Goal: Task Accomplishment & Management: Use online tool/utility

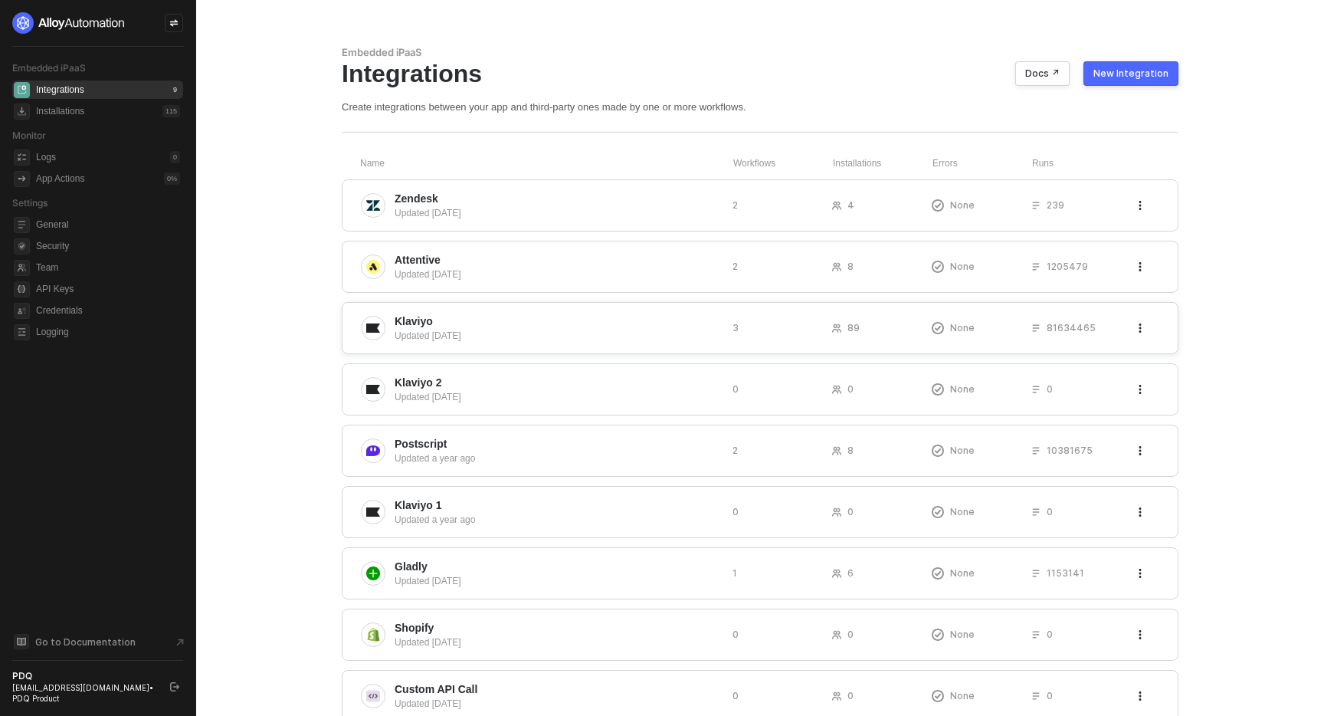
scroll to position [31, 0]
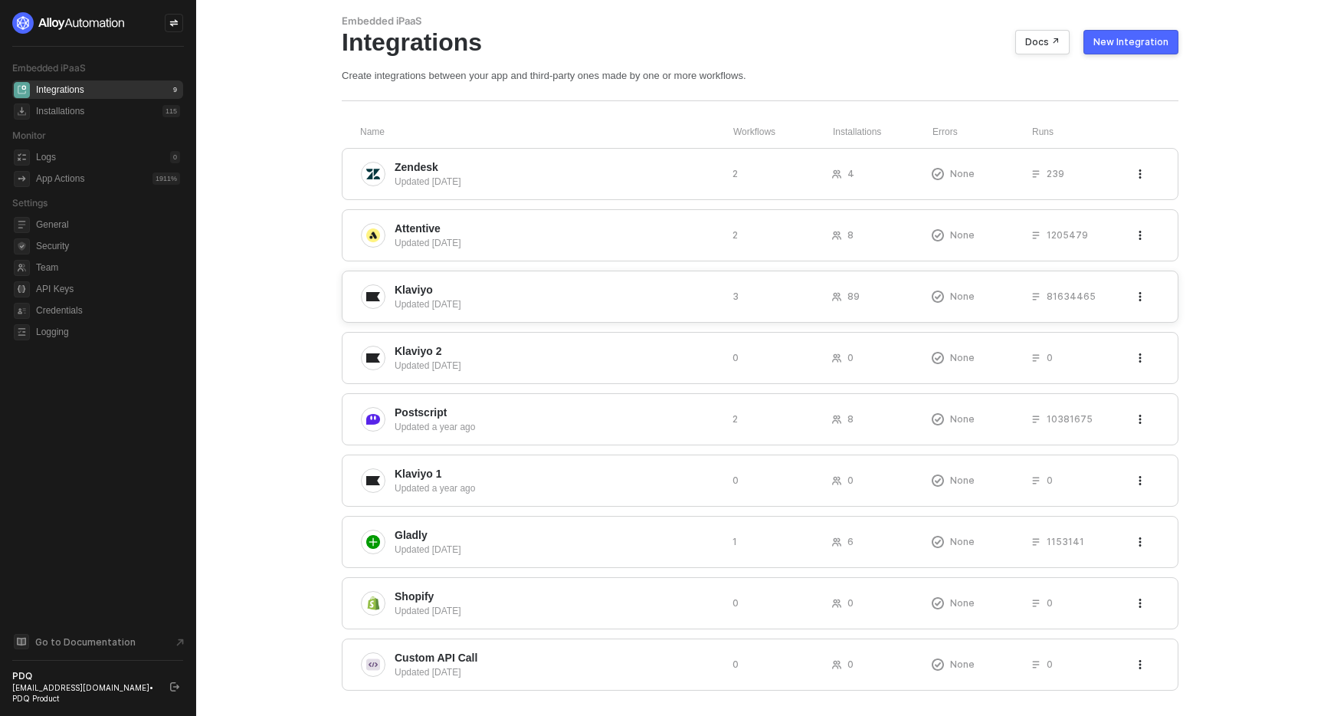
click at [561, 298] on div "Updated 7 months ago" at bounding box center [558, 304] width 326 height 14
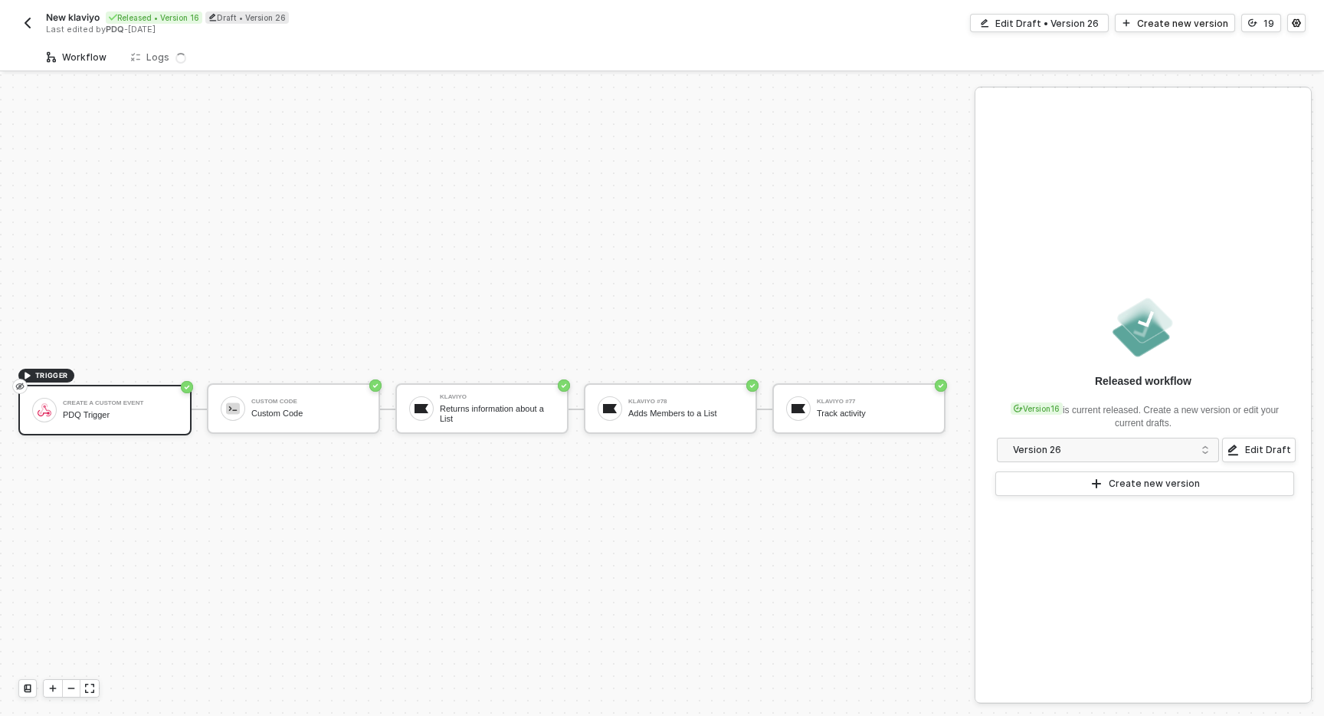
scroll to position [28, 0]
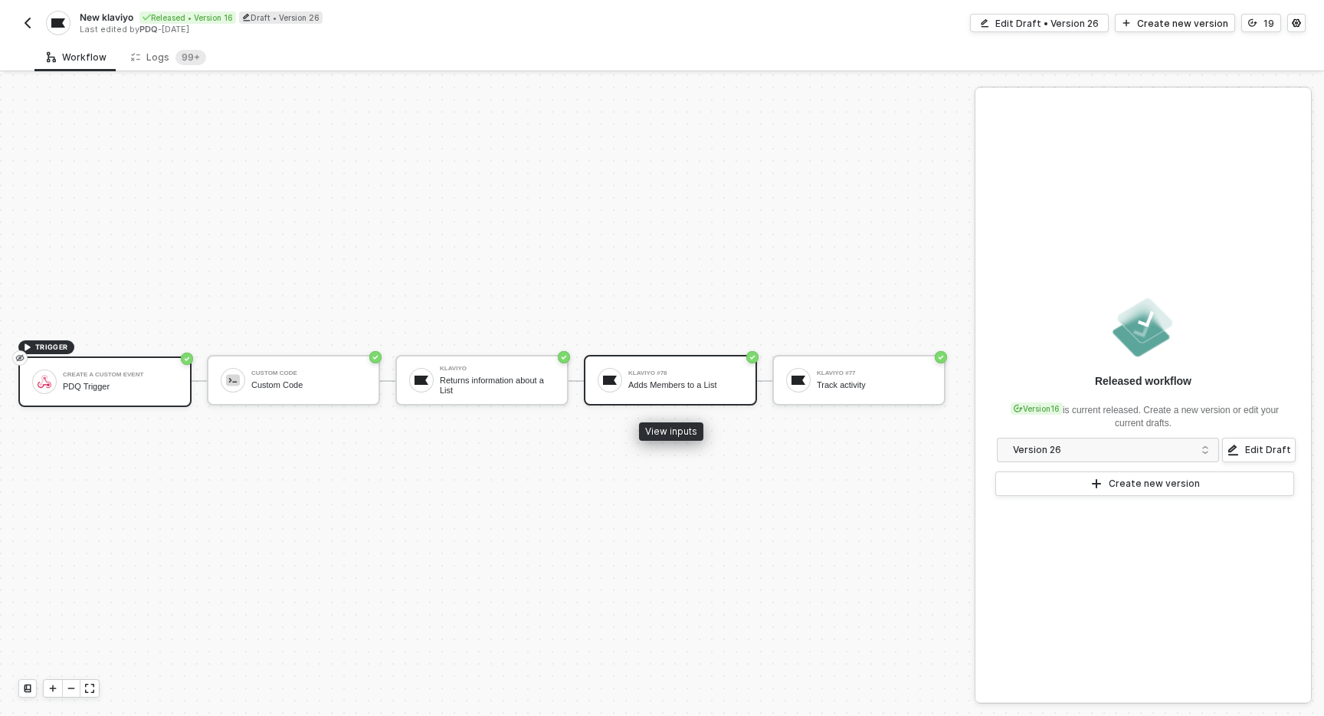
click at [647, 385] on div "Adds Members to a List" at bounding box center [685, 385] width 115 height 10
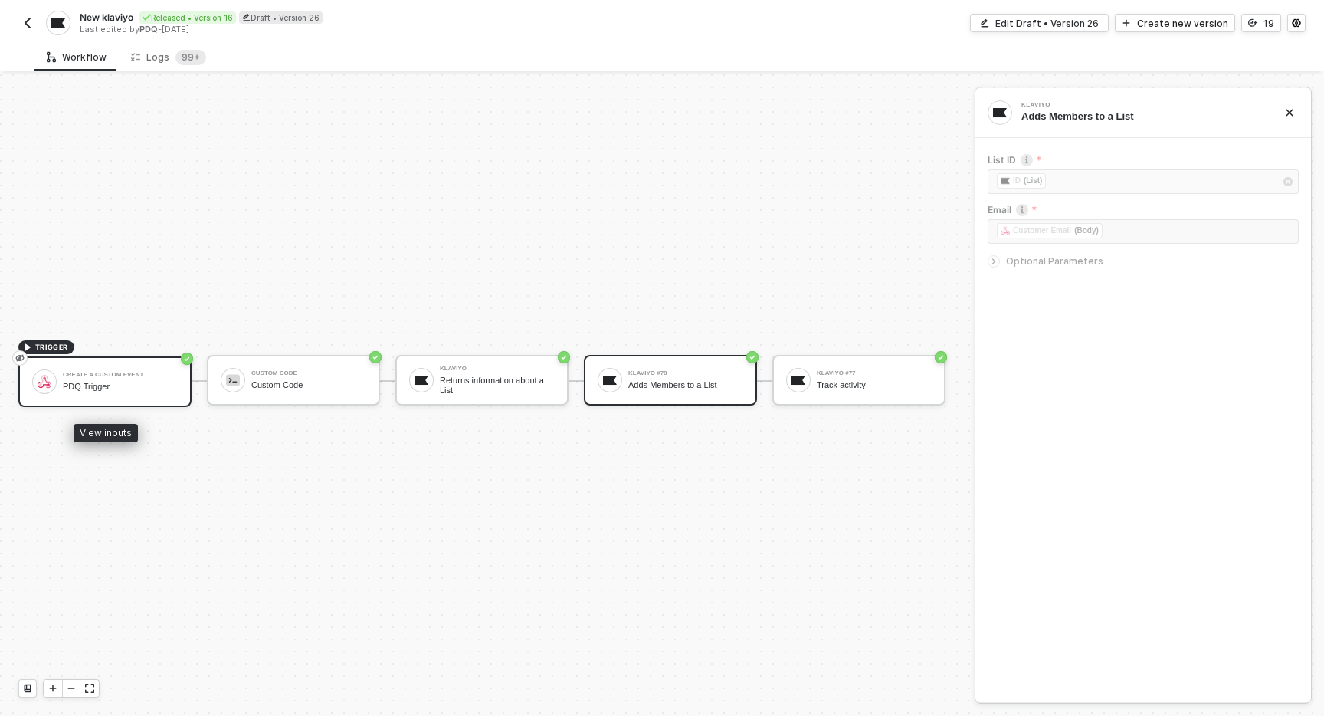
click at [152, 385] on div "PDQ Trigger" at bounding box center [120, 387] width 115 height 10
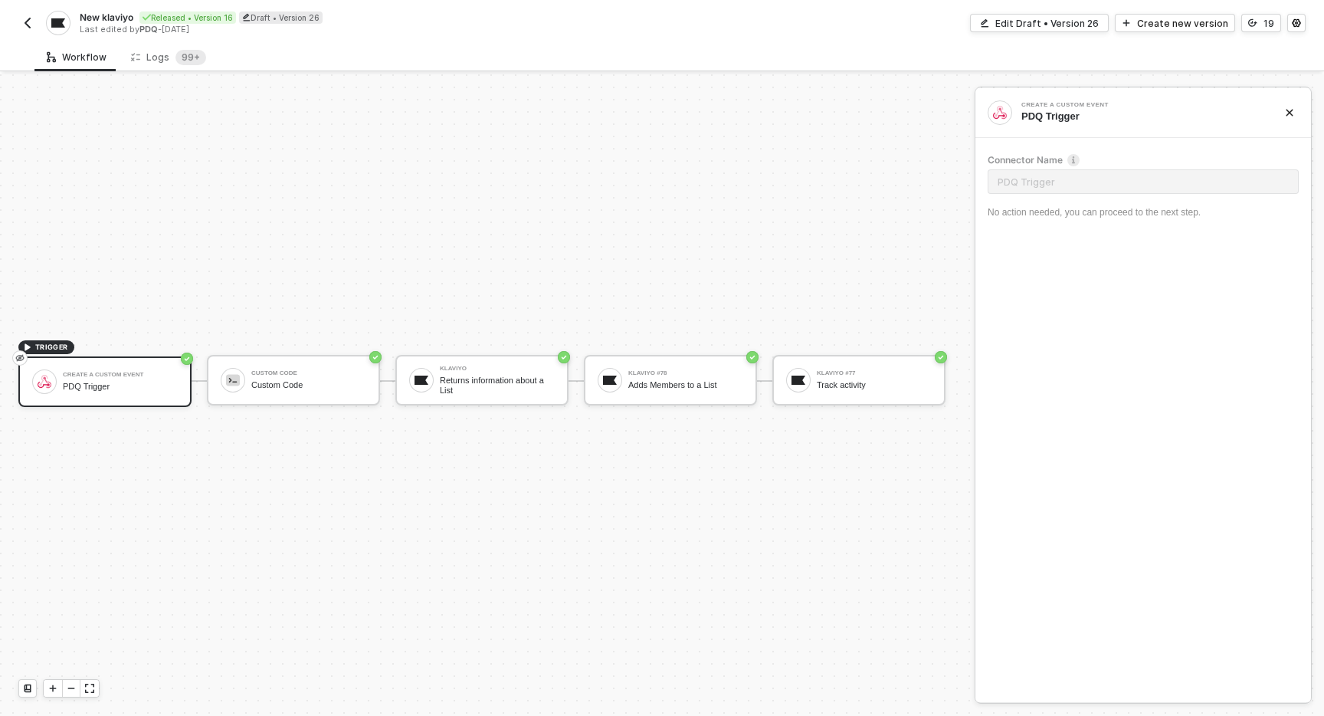
click at [23, 21] on img "button" at bounding box center [27, 23] width 12 height 12
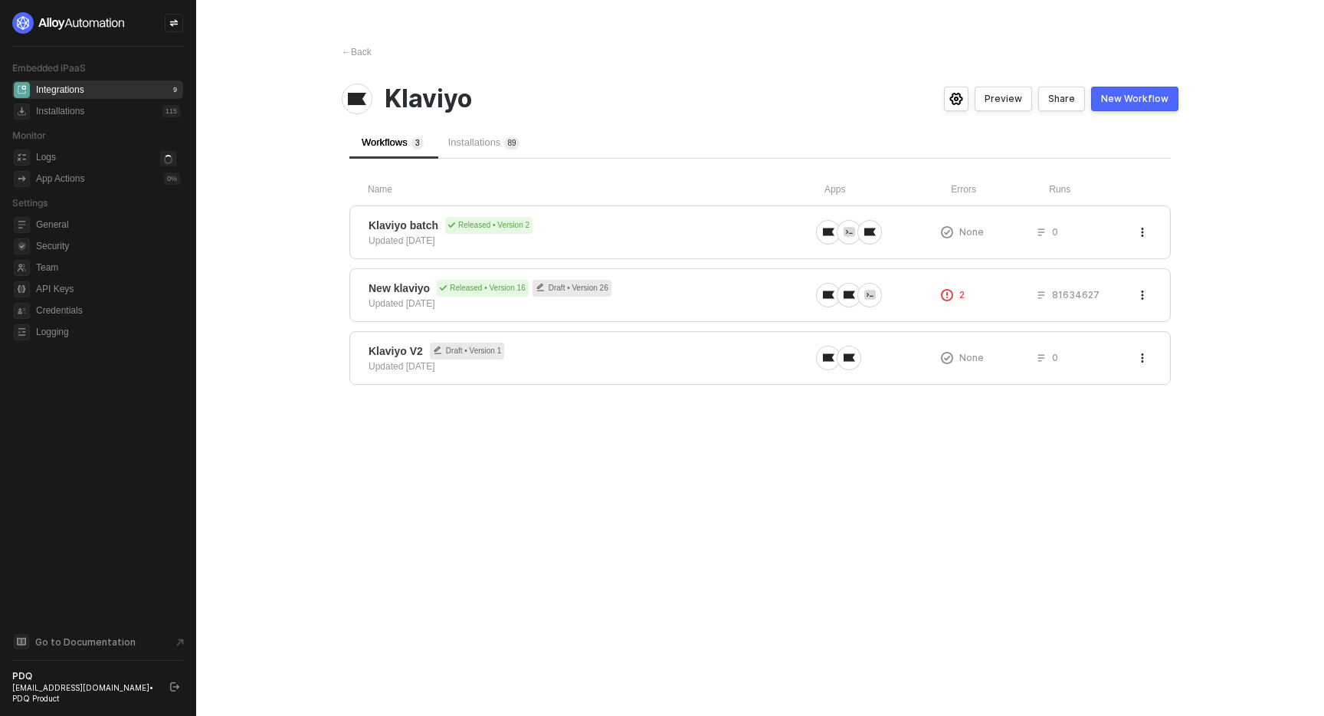
click at [477, 145] on span "Installations 8 9" at bounding box center [483, 141] width 71 height 11
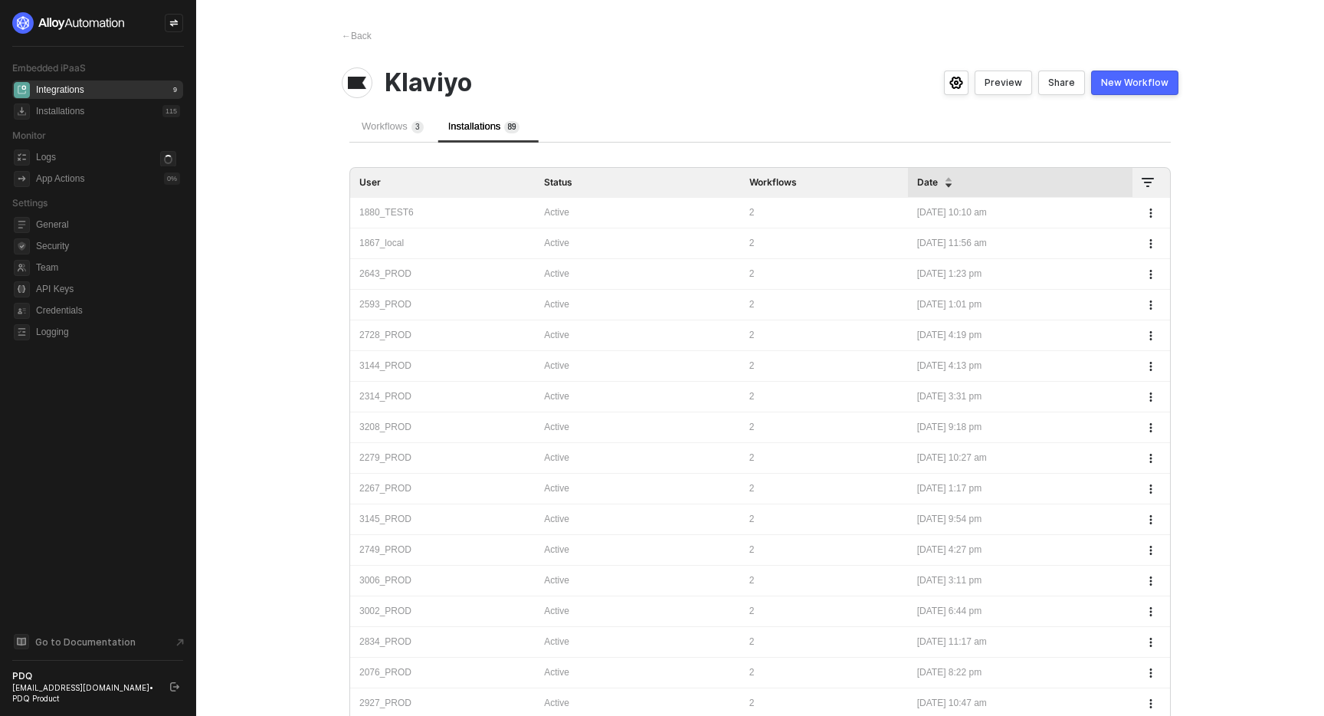
scroll to position [25, 0]
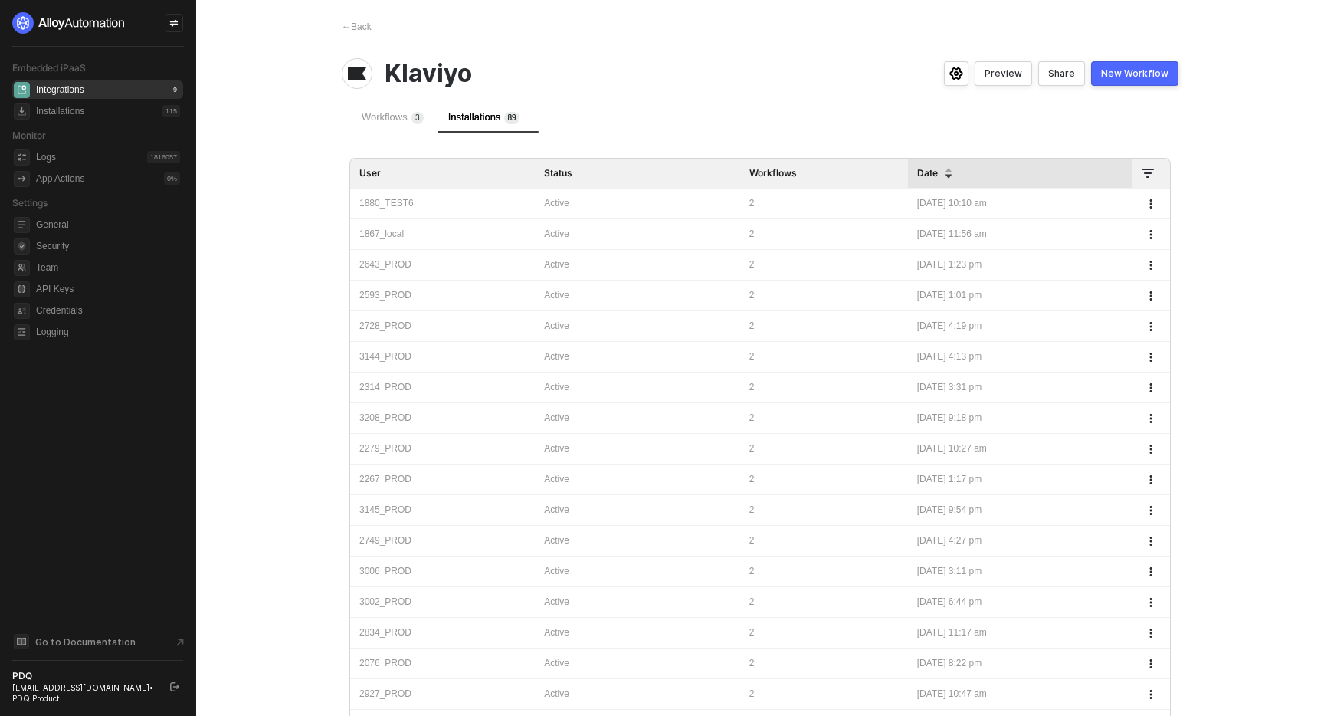
click at [1144, 183] on th at bounding box center [1151, 174] width 38 height 31
click at [1145, 165] on th at bounding box center [1151, 174] width 38 height 31
click at [1145, 176] on icon at bounding box center [1148, 173] width 12 height 12
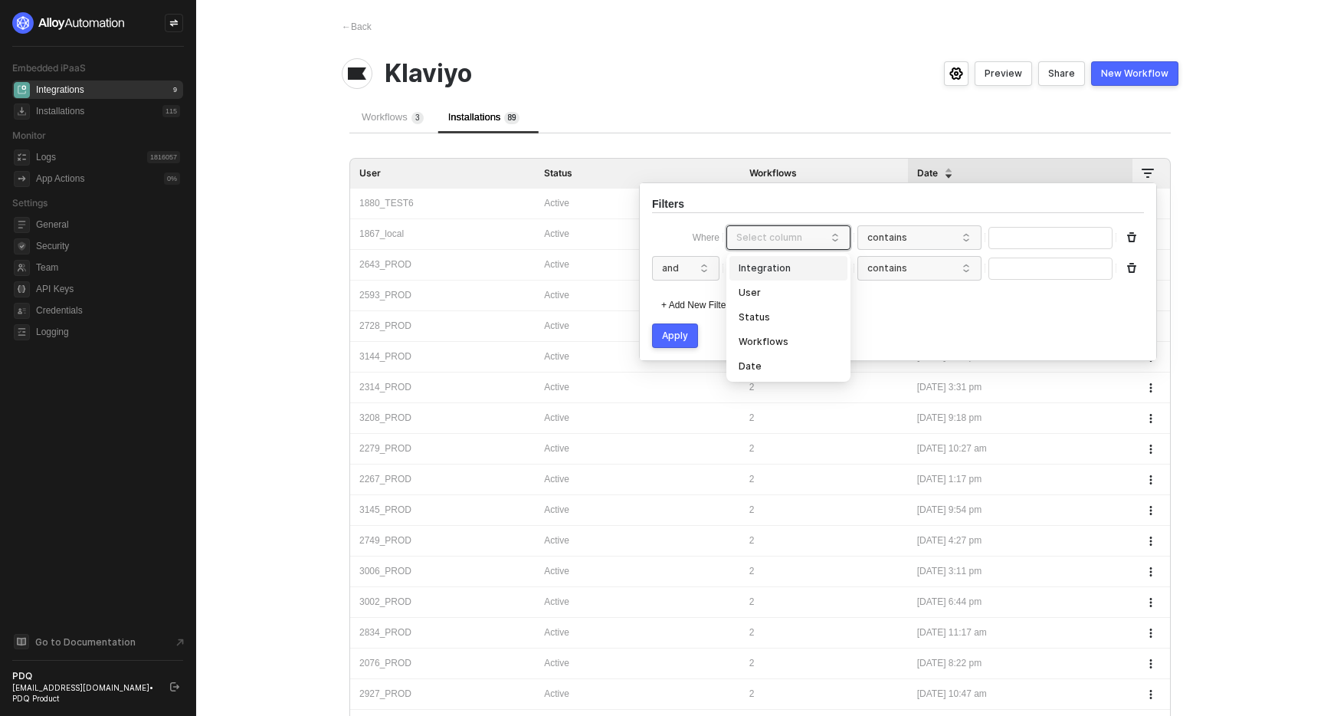
click at [785, 237] on input "search" at bounding box center [789, 238] width 106 height 25
click at [759, 290] on div "User" at bounding box center [789, 292] width 100 height 17
click at [970, 241] on span "contains" at bounding box center [919, 237] width 104 height 23
click at [1017, 237] on input "text" at bounding box center [1050, 238] width 124 height 22
type input "1854"
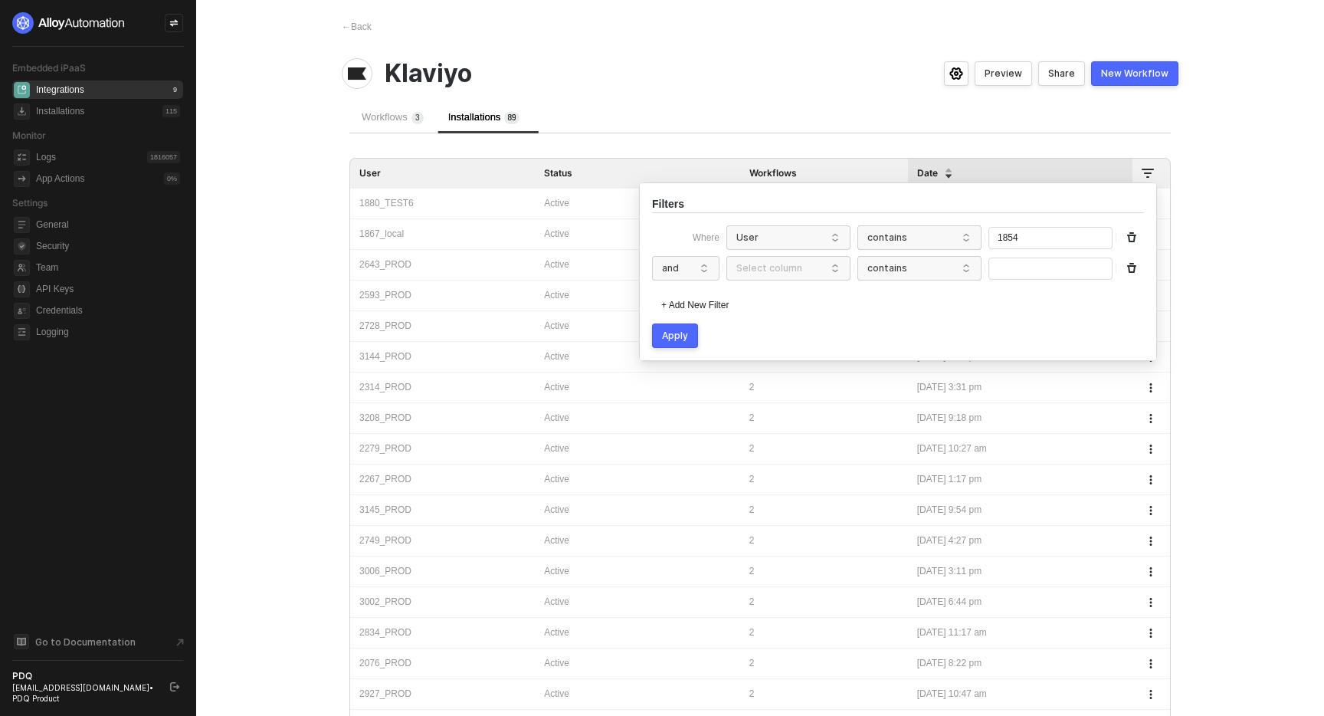
click at [686, 336] on div "Apply" at bounding box center [675, 335] width 26 height 12
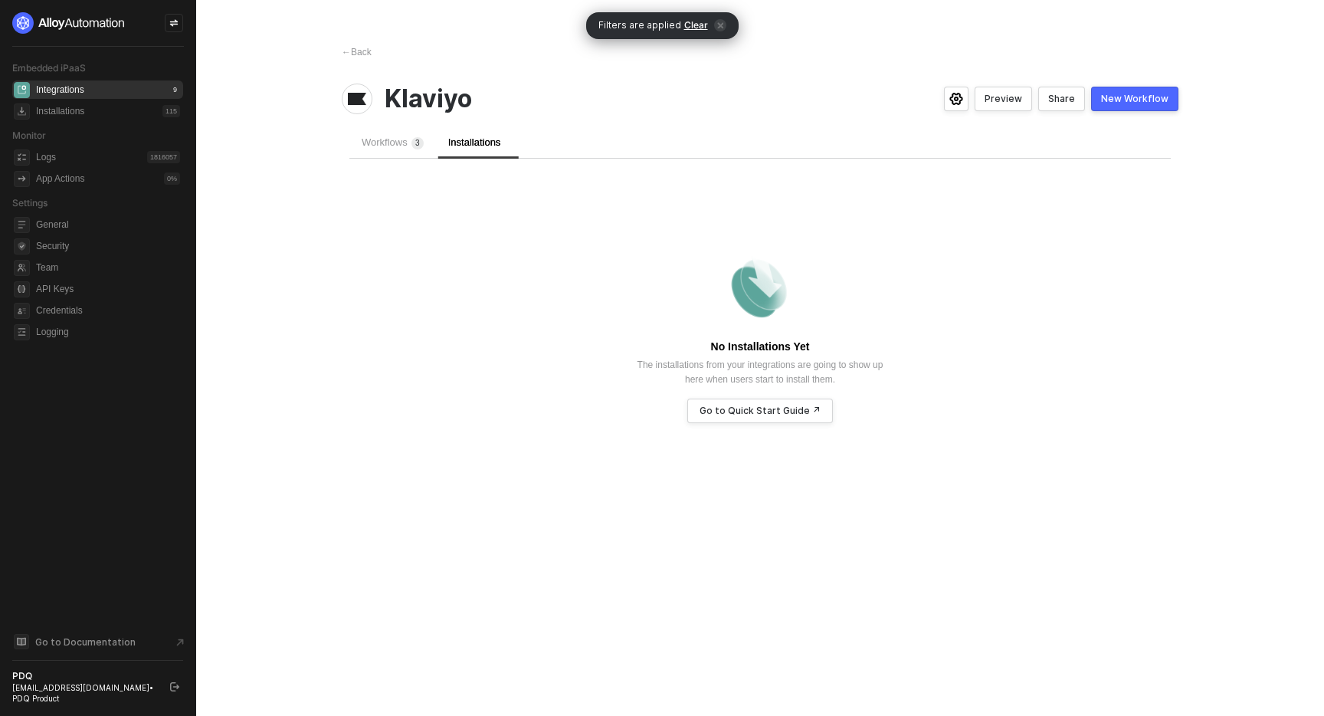
click at [383, 140] on span "Workflows 3" at bounding box center [393, 141] width 62 height 11
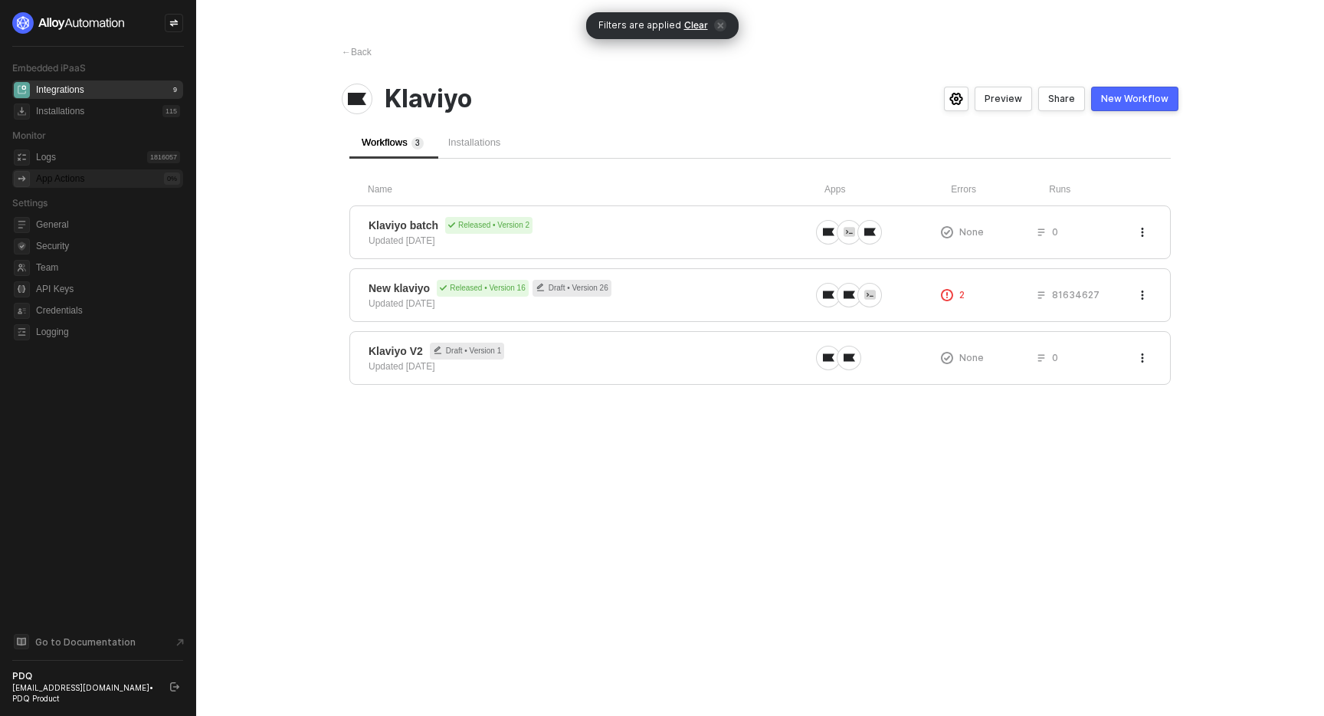
click at [116, 171] on div "App Actions 0 %" at bounding box center [108, 178] width 144 height 18
